Goal: Information Seeking & Learning: Learn about a topic

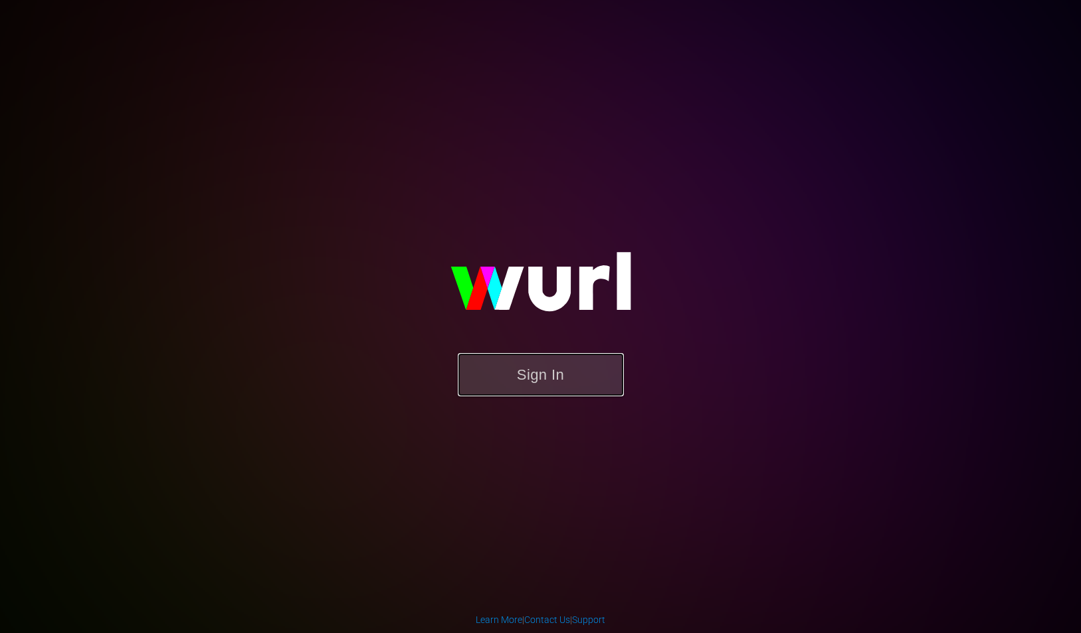
click at [530, 359] on button "Sign In" at bounding box center [541, 374] width 166 height 43
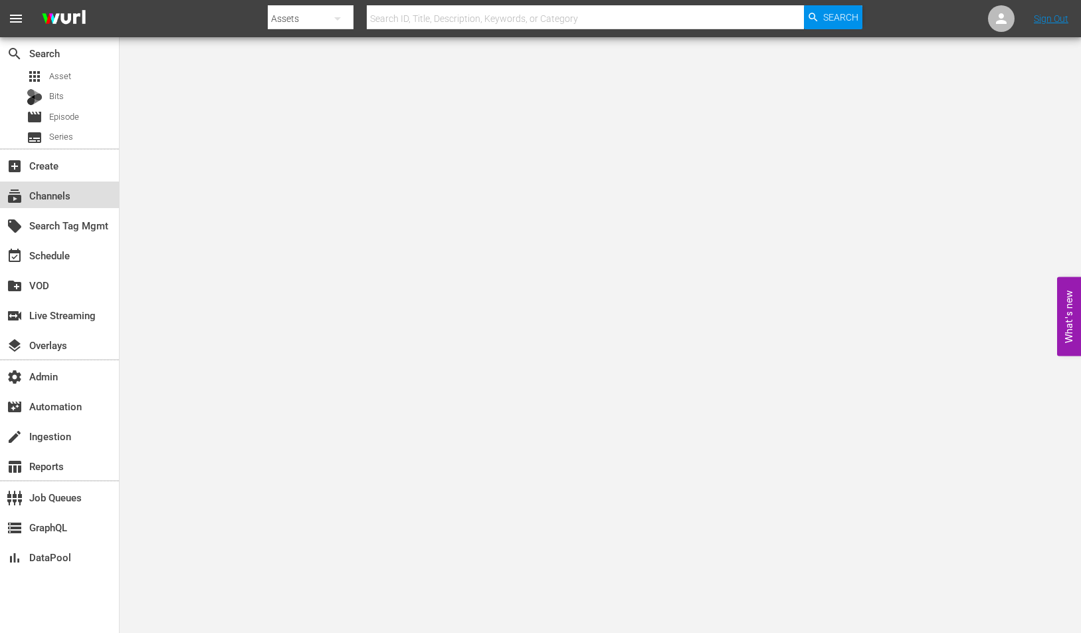
click at [82, 200] on div "subscriptions Channels" at bounding box center [59, 194] width 119 height 27
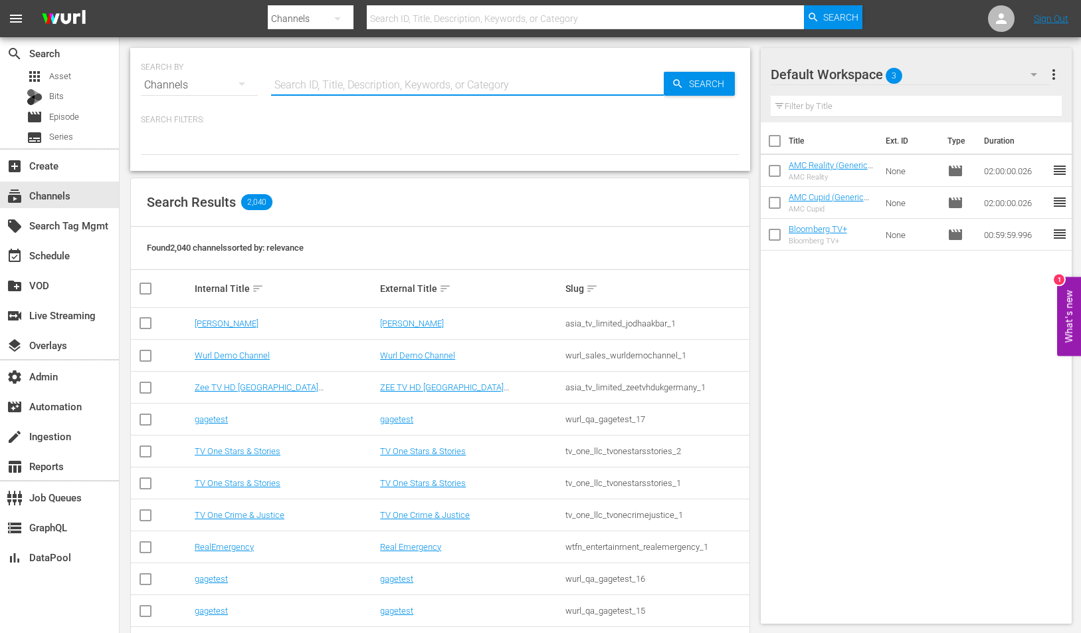
click at [556, 82] on input "text" at bounding box center [467, 85] width 393 height 32
type input "strom"
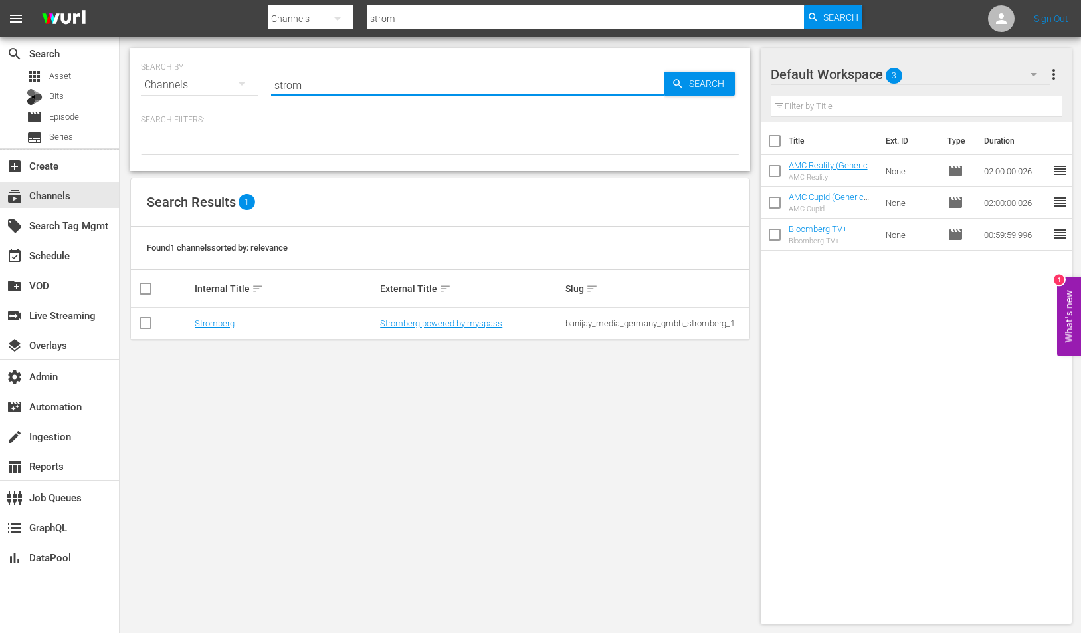
click at [490, 332] on td "Stromberg powered by myspass" at bounding box center [470, 324] width 185 height 32
click at [490, 331] on td "Stromberg powered by myspass" at bounding box center [470, 324] width 185 height 32
click at [489, 328] on td "Stromberg powered by myspass" at bounding box center [470, 324] width 185 height 32
click at [491, 322] on link "Stromberg powered by myspass" at bounding box center [441, 323] width 122 height 10
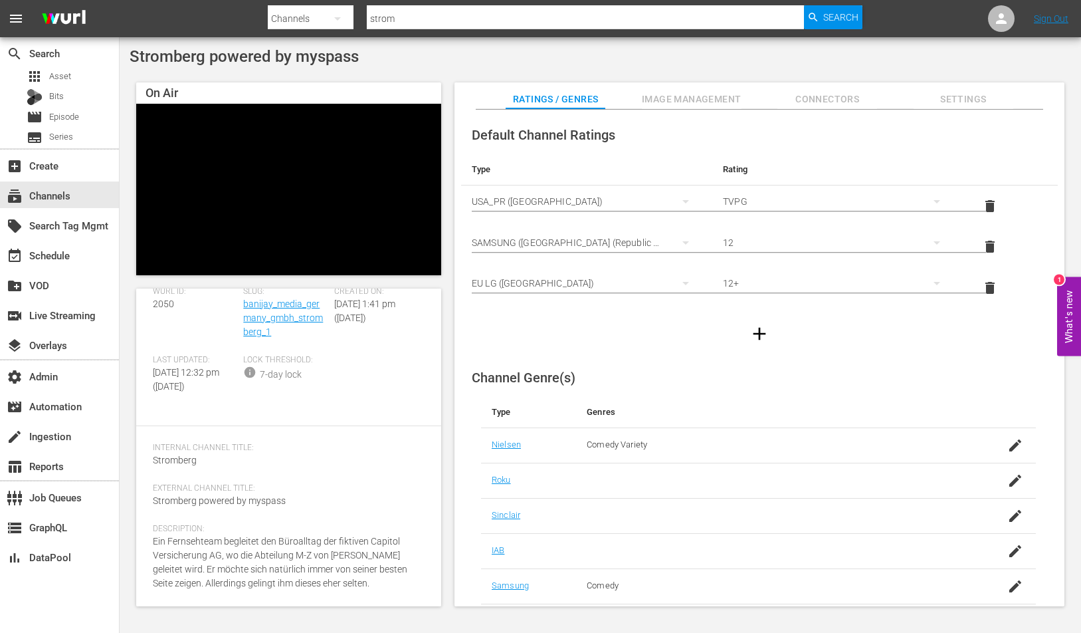
scroll to position [70, 0]
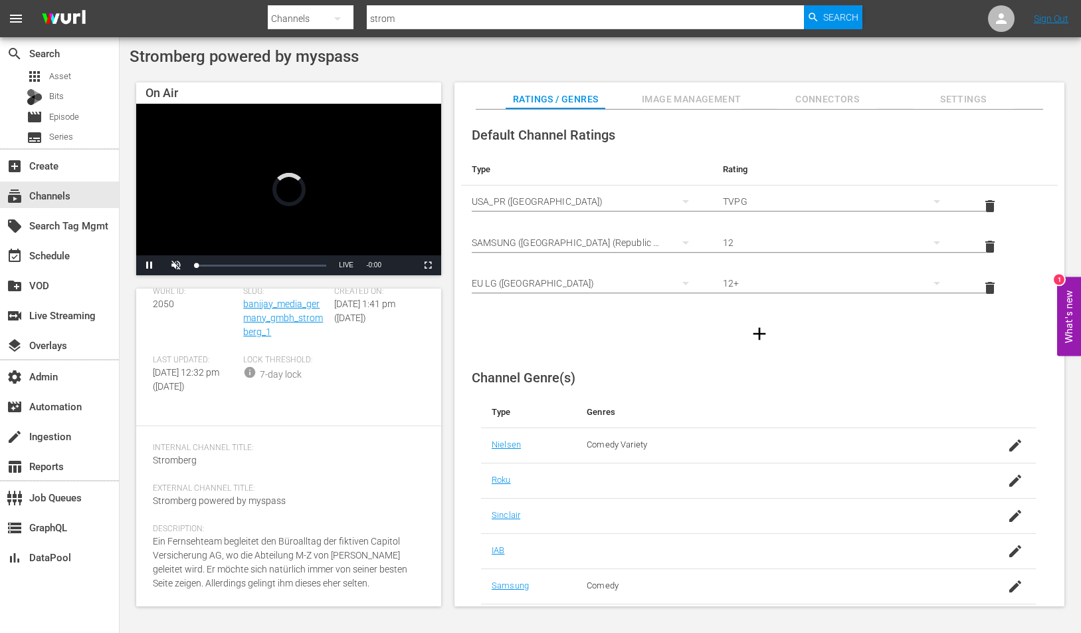
drag, startPoint x: 382, startPoint y: 584, endPoint x: 140, endPoint y: 546, distance: 244.9
click at [140, 546] on div "Channel Details edit Wurl ID: 2050 Slug: banijay_media_germany_gmbh_stromberg_1…" at bounding box center [288, 447] width 305 height 318
copy span "Ein Fernsehteam begleitet den Büroalltag der fiktiven Capitol Versicherung AG, …"
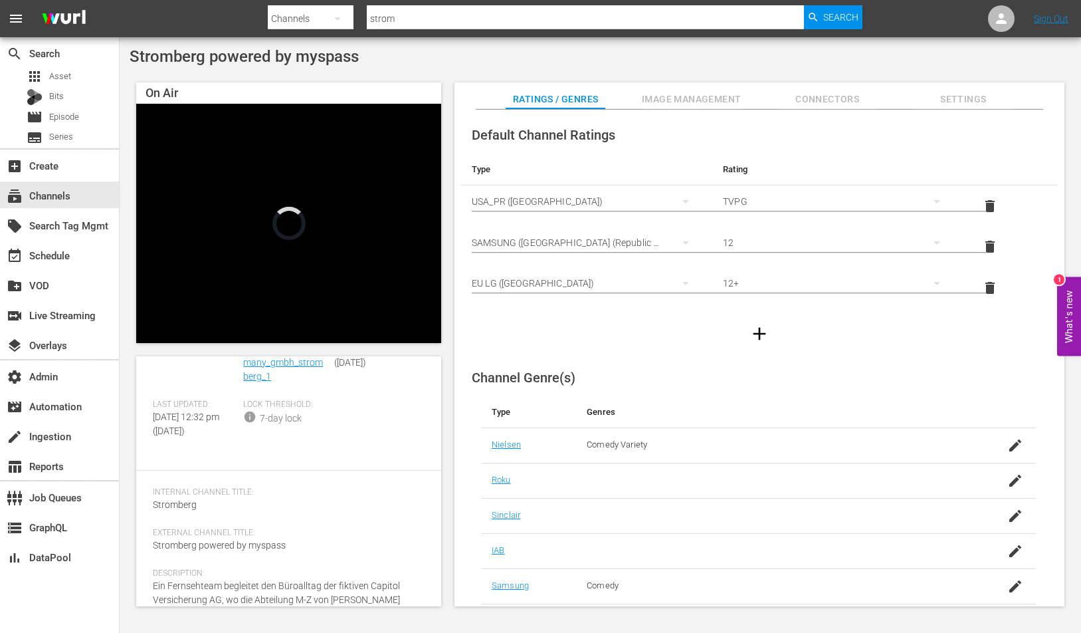
click at [422, 17] on input "strom" at bounding box center [585, 19] width 437 height 32
type input "plaion"
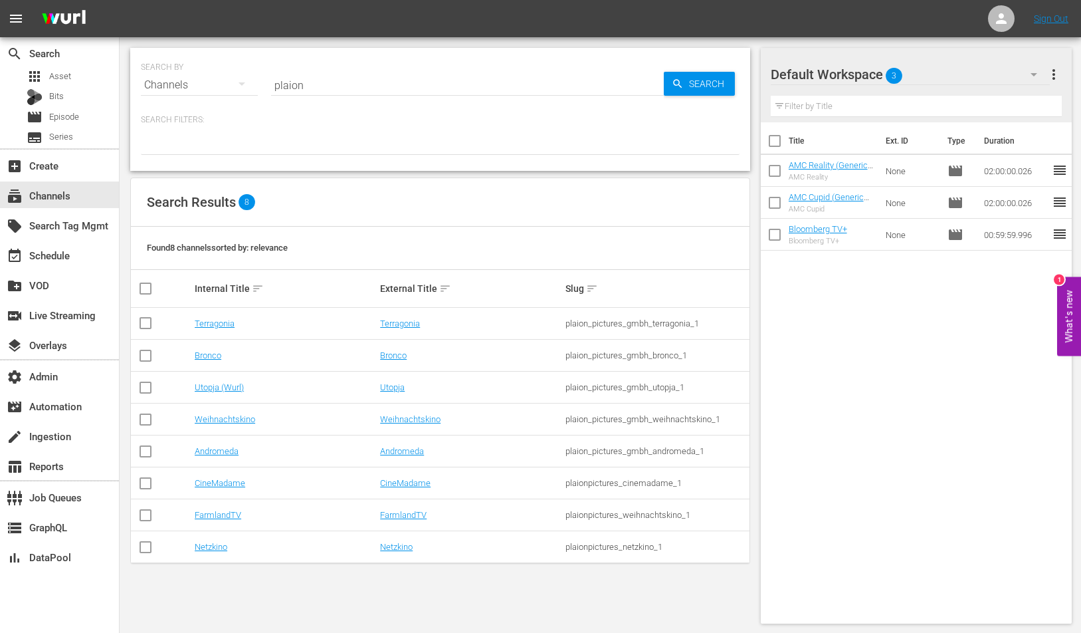
click at [668, 427] on td "plaion_pictures_gmbh_weihnachtskino_1" at bounding box center [655, 419] width 185 height 32
drag, startPoint x: 183, startPoint y: 416, endPoint x: 367, endPoint y: 422, distance: 184.2
click at [367, 423] on tr "Weihnachtskino Weihnachtskino plaion_pictures_gmbh_weihnachtskino_1" at bounding box center [440, 419] width 619 height 32
click at [367, 422] on div "Weihnachtskino" at bounding box center [285, 419] width 181 height 10
drag, startPoint x: 367, startPoint y: 416, endPoint x: 722, endPoint y: 419, distance: 354.2
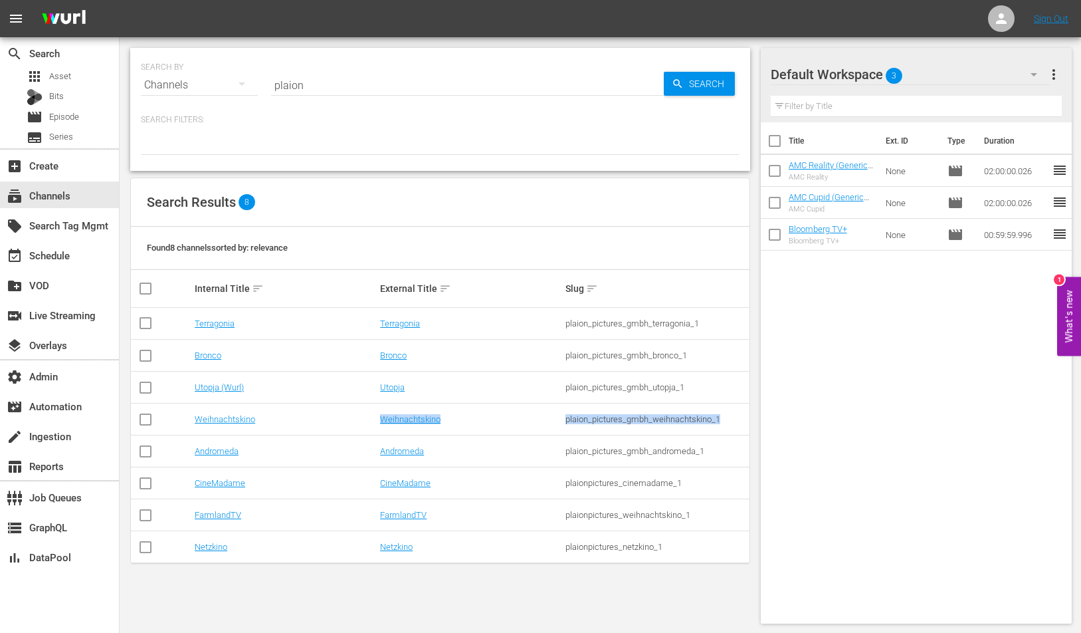
click at [722, 419] on tr "Weihnachtskino Weihnachtskino plaion_pictures_gmbh_weihnachtskino_1" at bounding box center [440, 419] width 619 height 32
copy tr "Weihnachtskino plaion_pictures_gmbh_weihnachtskino_1"
drag, startPoint x: 369, startPoint y: 516, endPoint x: 719, endPoint y: 515, distance: 349.5
click at [719, 515] on tr "FarmlandTV FarmlandTV plaionpictures_weihnachtskino_1" at bounding box center [440, 515] width 619 height 32
copy tr "FarmlandTV plaionpictures_weihnachtskino_1"
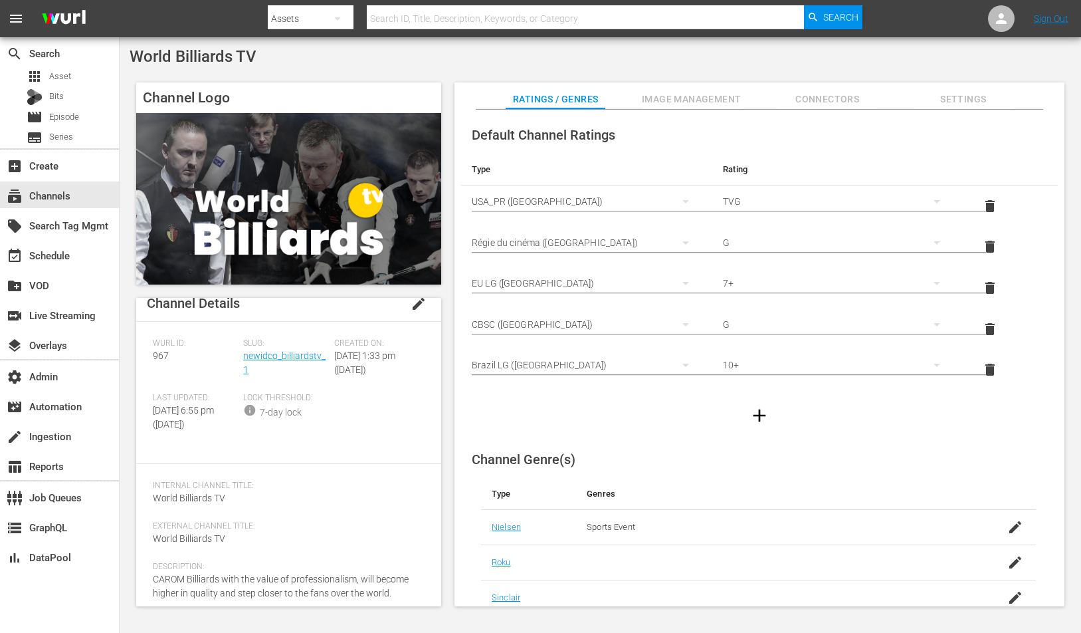
scroll to position [51, 0]
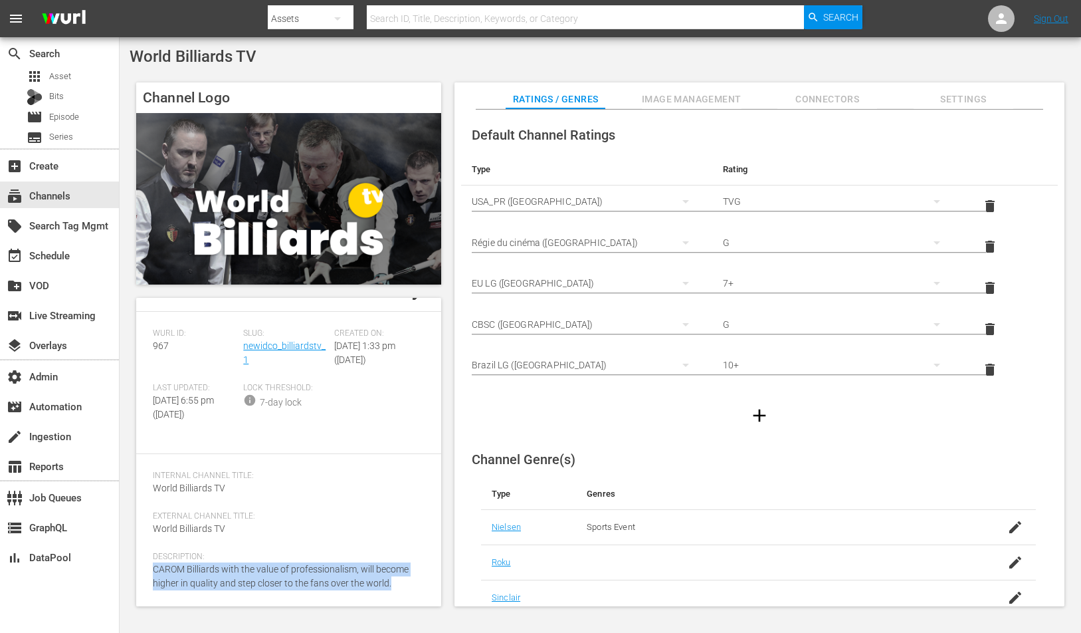
drag, startPoint x: 153, startPoint y: 567, endPoint x: 399, endPoint y: 581, distance: 246.9
click at [399, 581] on div "Description: CAROM Billiards with the value of professionalism, will become hig…" at bounding box center [289, 579] width 272 height 54
copy span "CAROM Billiards with the value of professionalism, will become higher in qualit…"
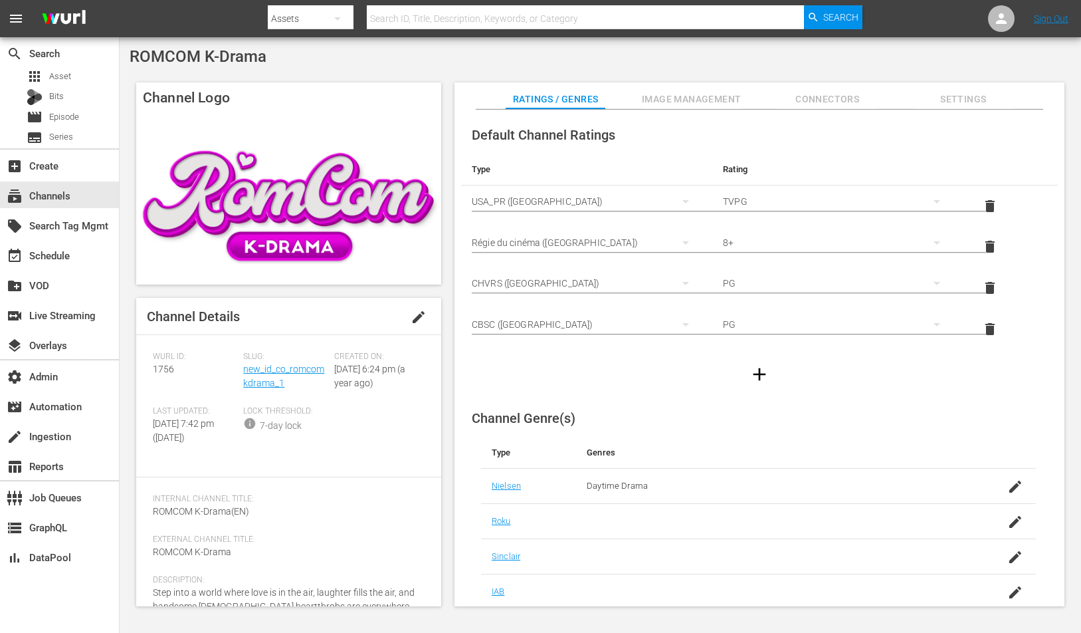
scroll to position [79, 0]
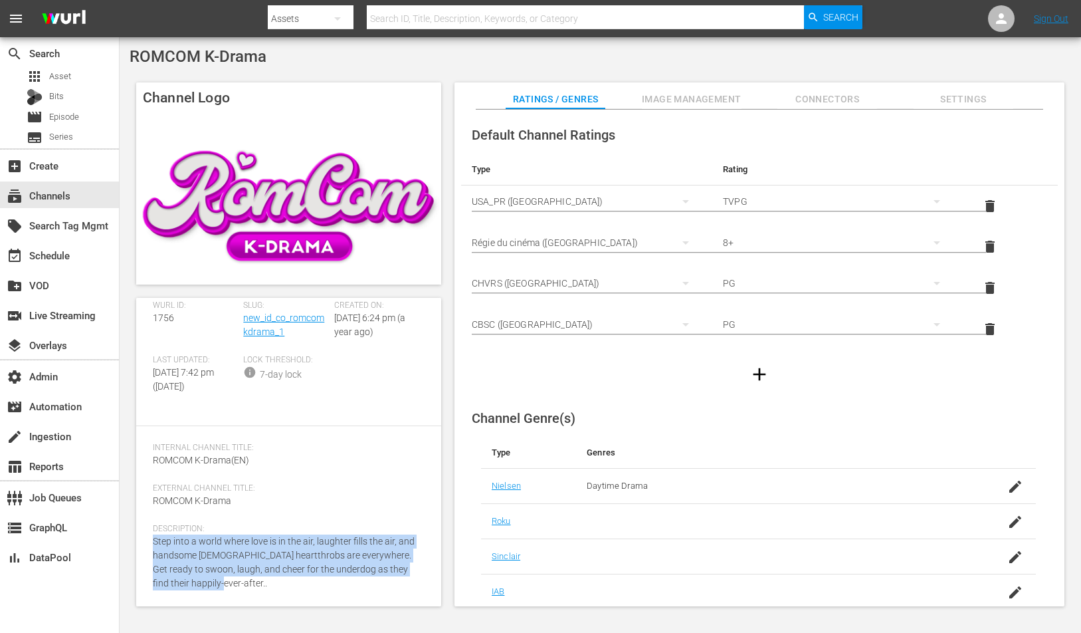
drag, startPoint x: 247, startPoint y: 582, endPoint x: 155, endPoint y: 540, distance: 100.8
click at [155, 540] on div "Description: Step into a world where love is in the air, laughter fills the air…" at bounding box center [289, 565] width 272 height 82
copy span "Step into a world where love is in the air, laughter fills the air, and handsom…"
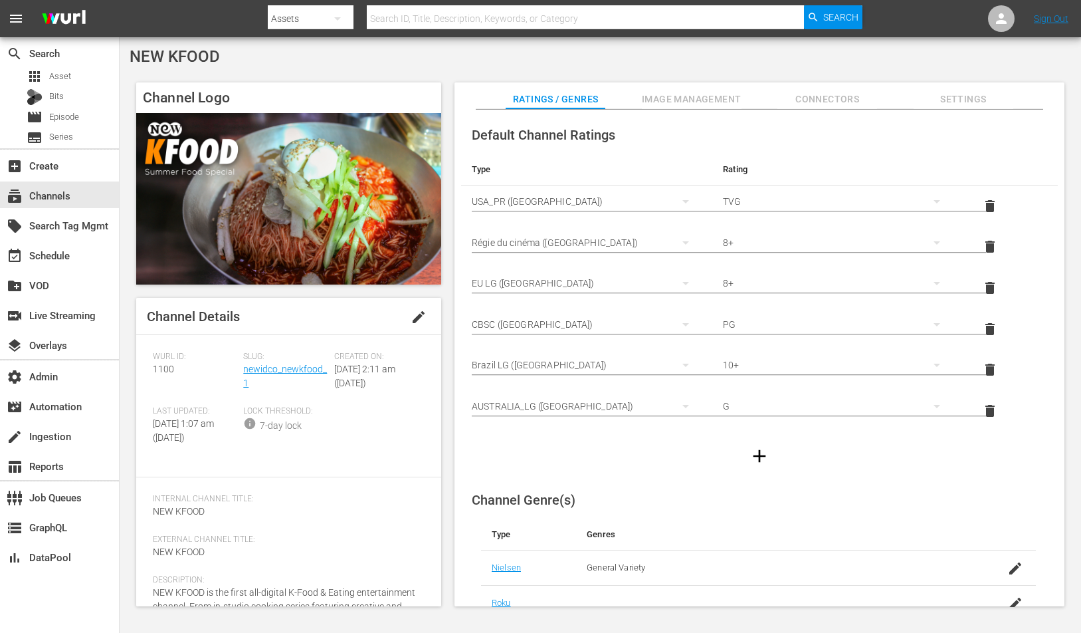
scroll to position [93, 0]
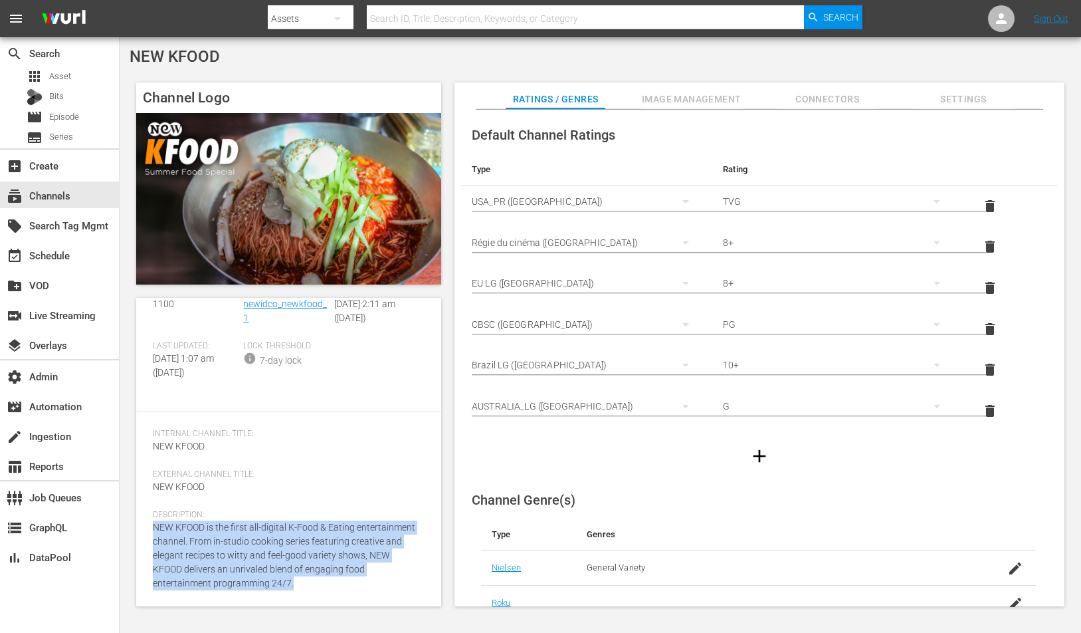
drag, startPoint x: 307, startPoint y: 581, endPoint x: 152, endPoint y: 528, distance: 164.3
click at [152, 528] on div "Channel Details edit Wurl ID: 1100 Slug: newidco_newkfood_1 Created On: Thu Jan…" at bounding box center [288, 452] width 305 height 308
copy span "NEW KFOOD is the first all-digital K-Food & Eating entertainment channel. From …"
